Goal: Information Seeking & Learning: Learn about a topic

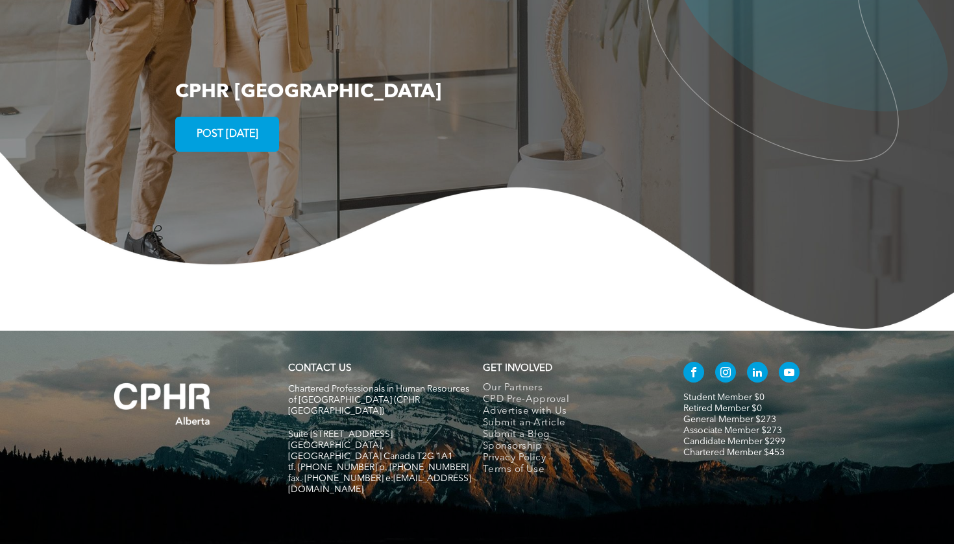
scroll to position [2350, 0]
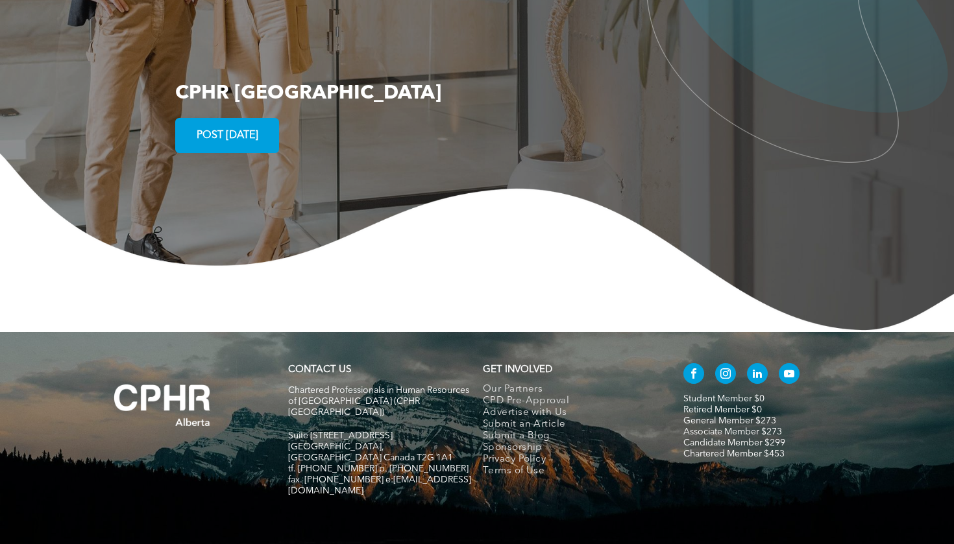
click at [703, 395] on link "Student Member $0" at bounding box center [723, 399] width 81 height 9
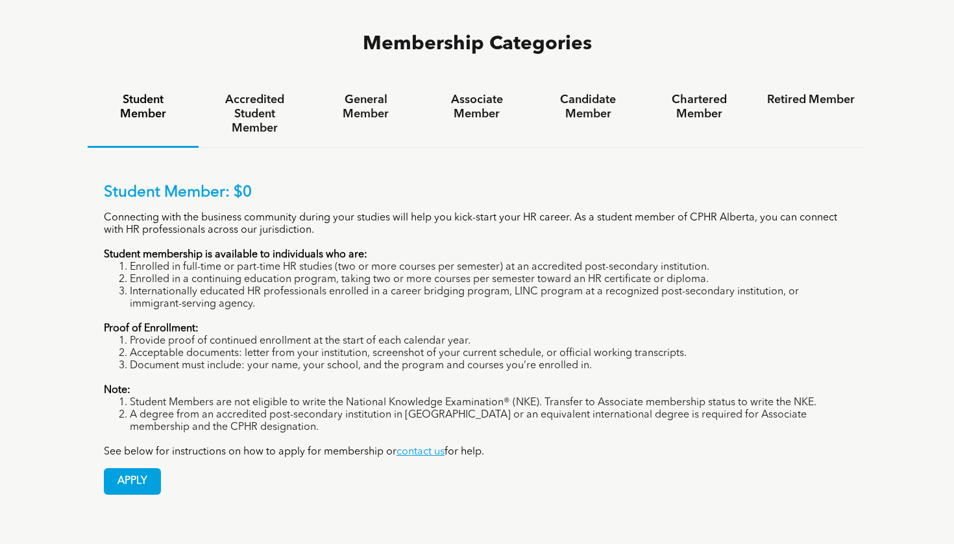
scroll to position [862, 0]
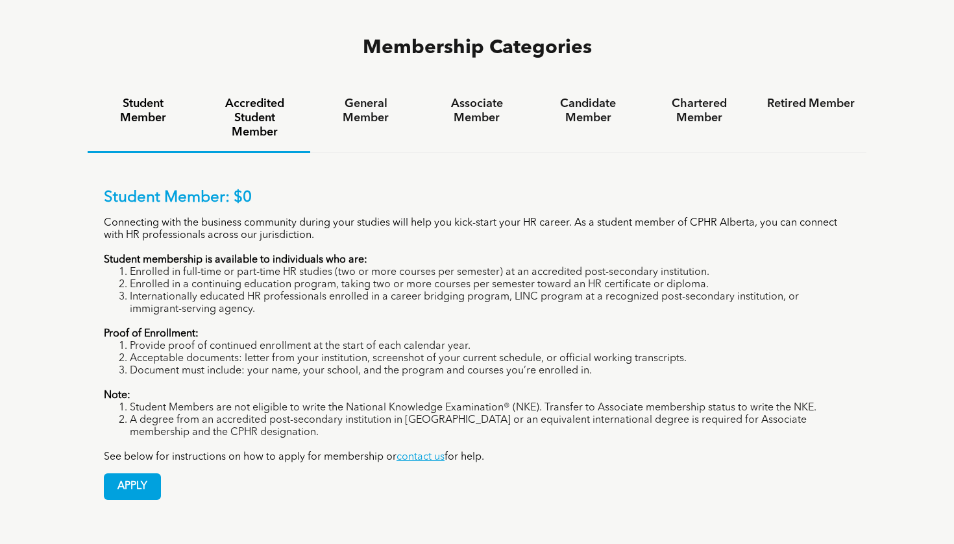
click at [265, 97] on h4 "Accredited Student Member" at bounding box center [254, 118] width 88 height 43
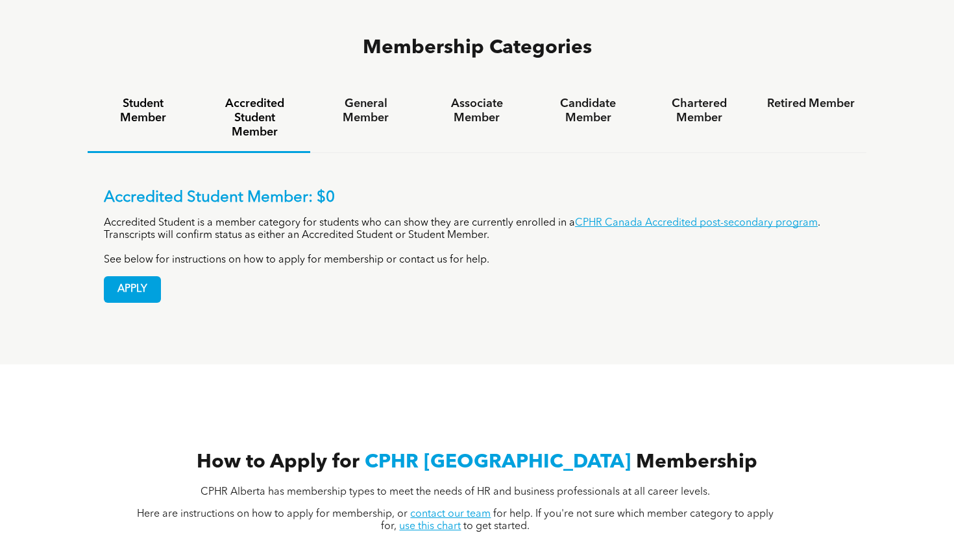
click at [158, 97] on h4 "Student Member" at bounding box center [143, 111] width 88 height 29
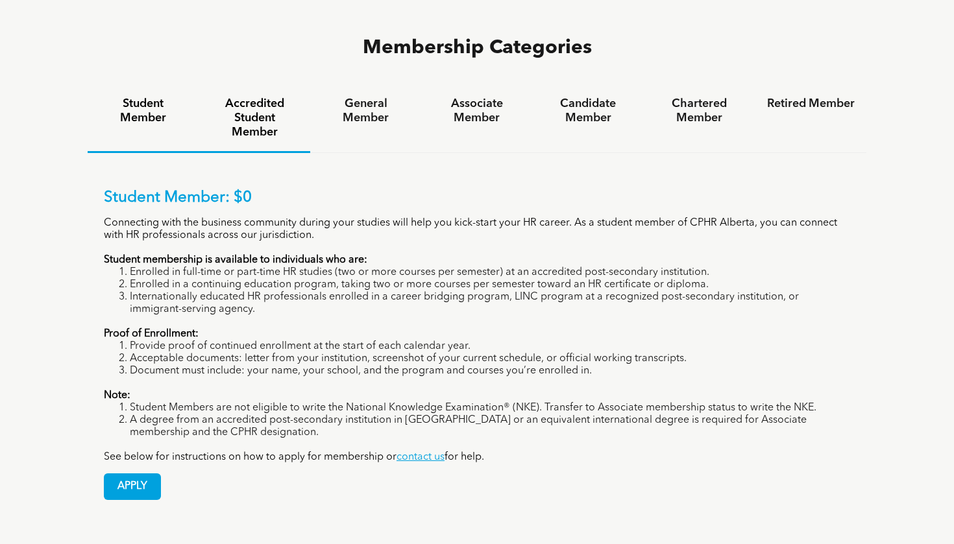
click at [249, 97] on h4 "Accredited Student Member" at bounding box center [254, 118] width 88 height 43
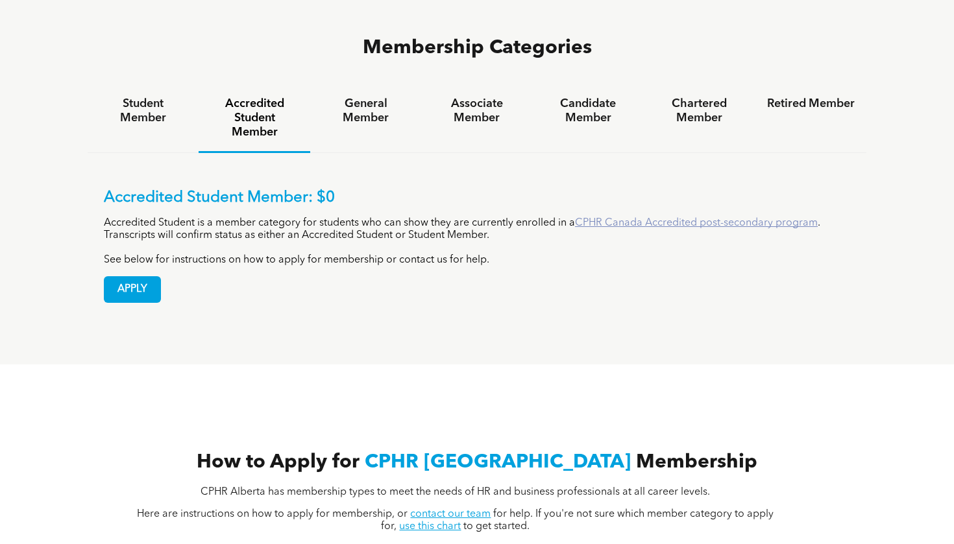
click at [705, 218] on link "CPHR Canada Accredited post-secondary program" at bounding box center [696, 223] width 243 height 10
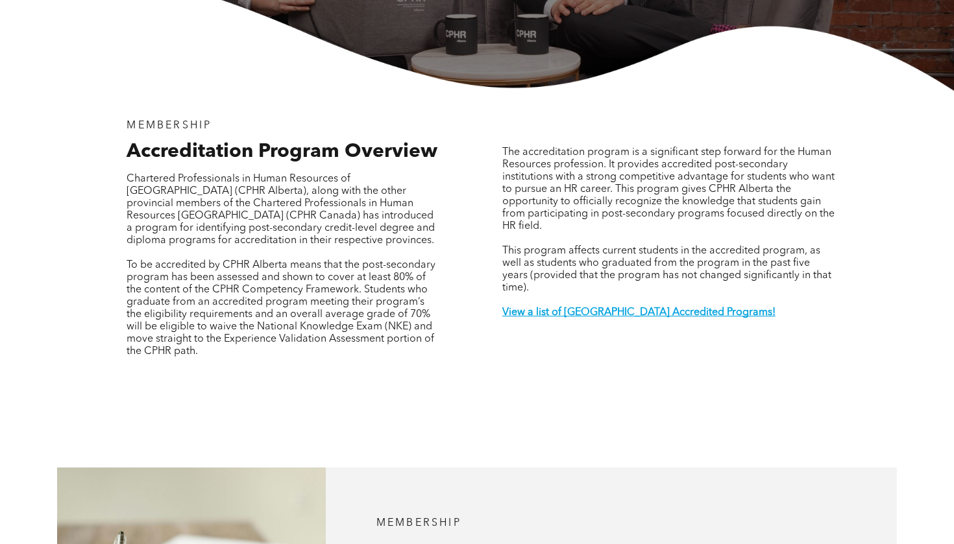
scroll to position [349, 0]
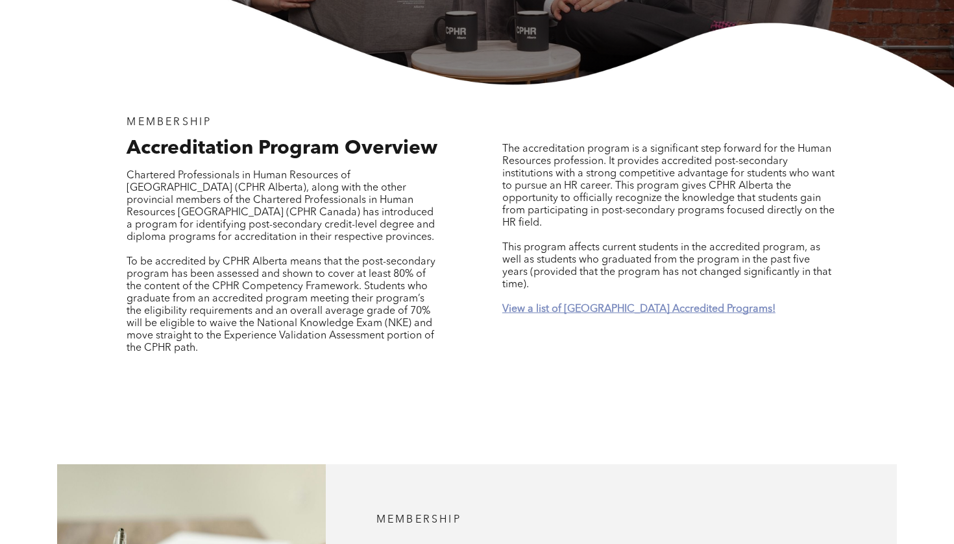
click at [610, 304] on strong "View a list of [GEOGRAPHIC_DATA] Accredited Programs!" at bounding box center [638, 309] width 273 height 10
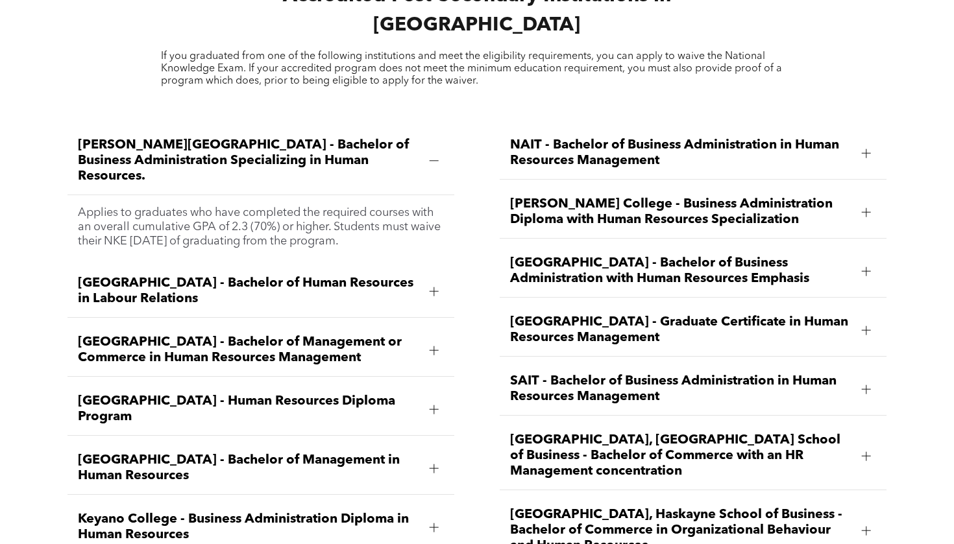
scroll to position [1768, 0]
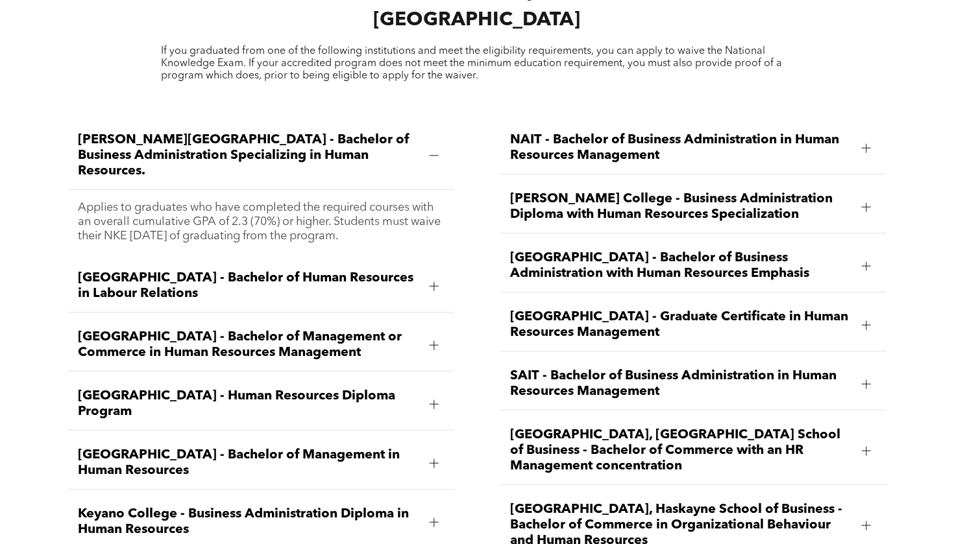
click at [371, 378] on div "[GEOGRAPHIC_DATA] - Human Resources Diploma Program" at bounding box center [260, 404] width 386 height 53
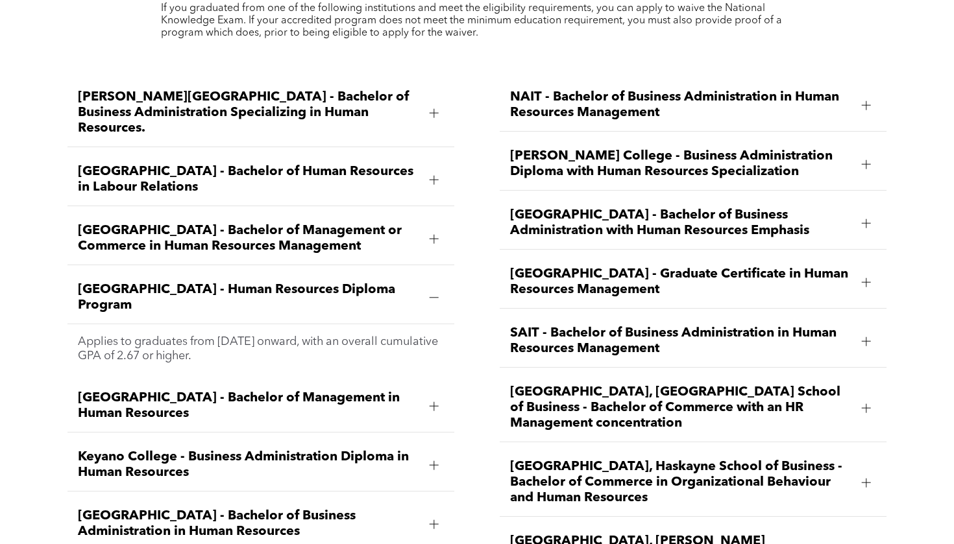
scroll to position [1816, 0]
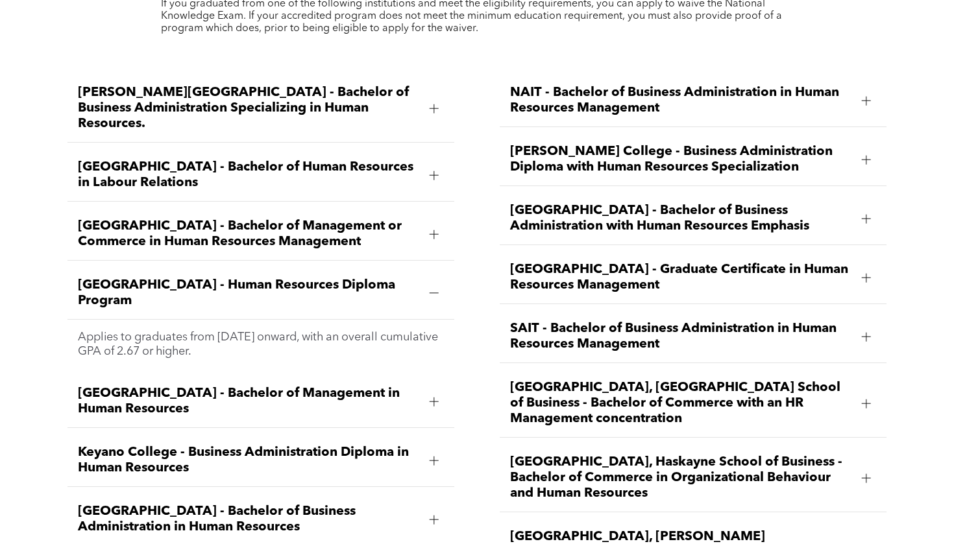
click at [426, 284] on div at bounding box center [433, 293] width 19 height 19
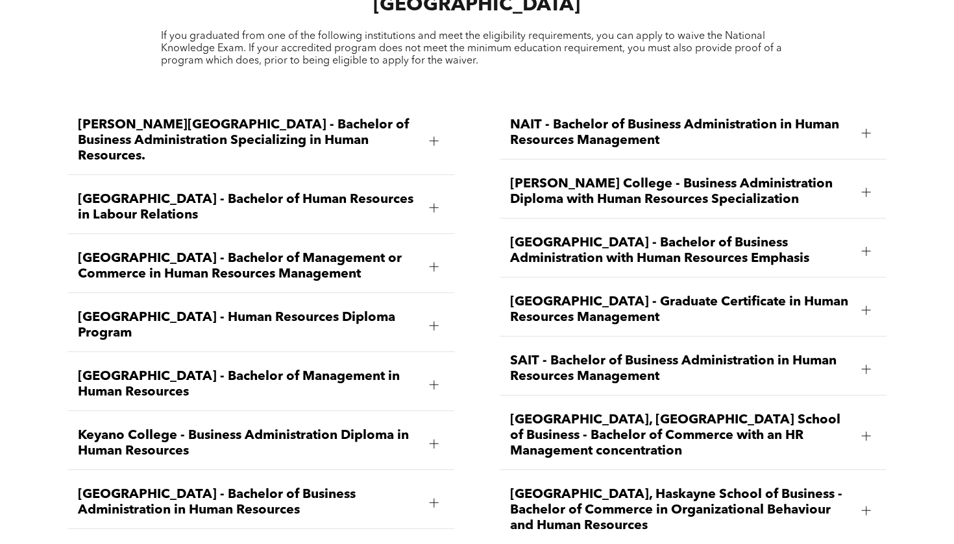
scroll to position [1782, 0]
